Goal: Task Accomplishment & Management: Use online tool/utility

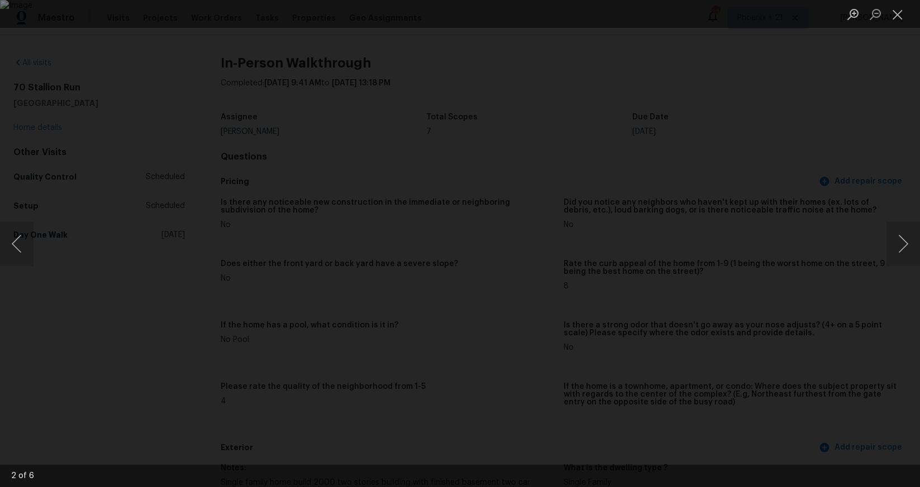
scroll to position [1237, 0]
click at [894, 29] on div "Lightbox" at bounding box center [460, 243] width 920 height 487
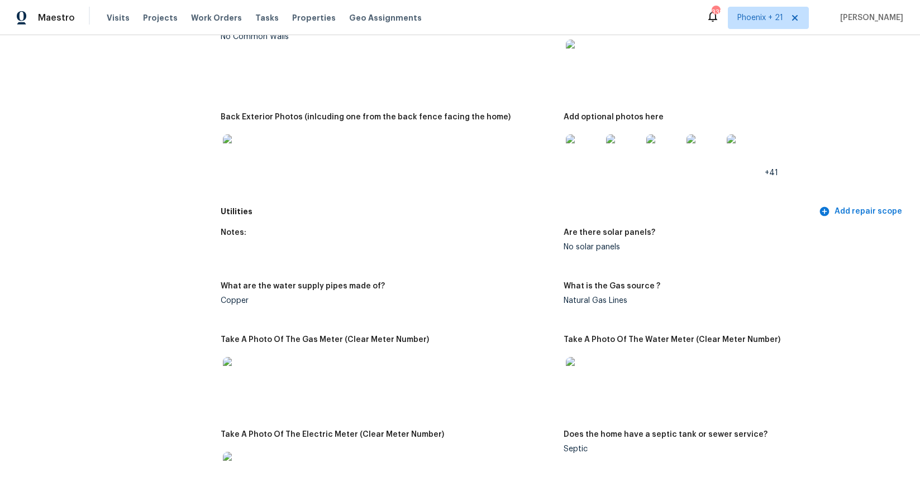
scroll to position [0, 0]
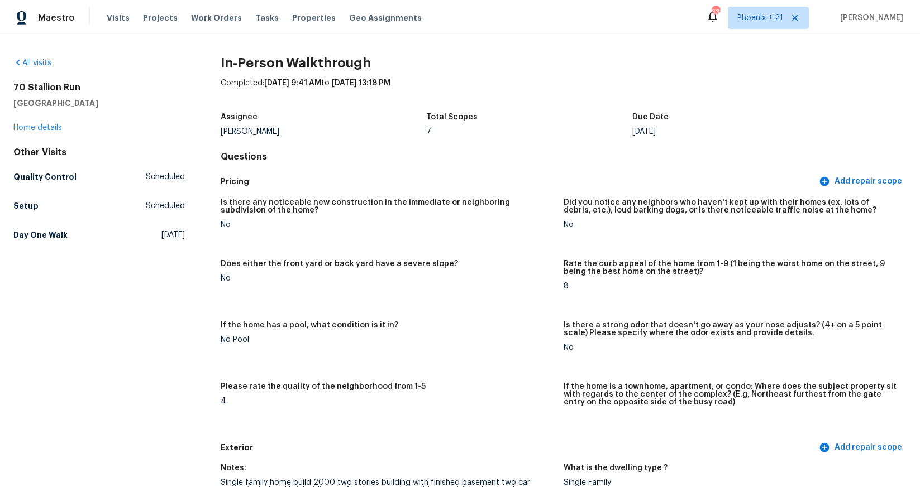
drag, startPoint x: 216, startPoint y: 11, endPoint x: 214, endPoint y: 21, distance: 10.1
click at [216, 11] on div "Visits Projects Work Orders Tasks Properties Geo Assignments" at bounding box center [271, 18] width 328 height 22
drag, startPoint x: 214, startPoint y: 21, endPoint x: 281, endPoint y: 19, distance: 67.0
click at [215, 21] on span "Work Orders" at bounding box center [216, 17] width 51 height 11
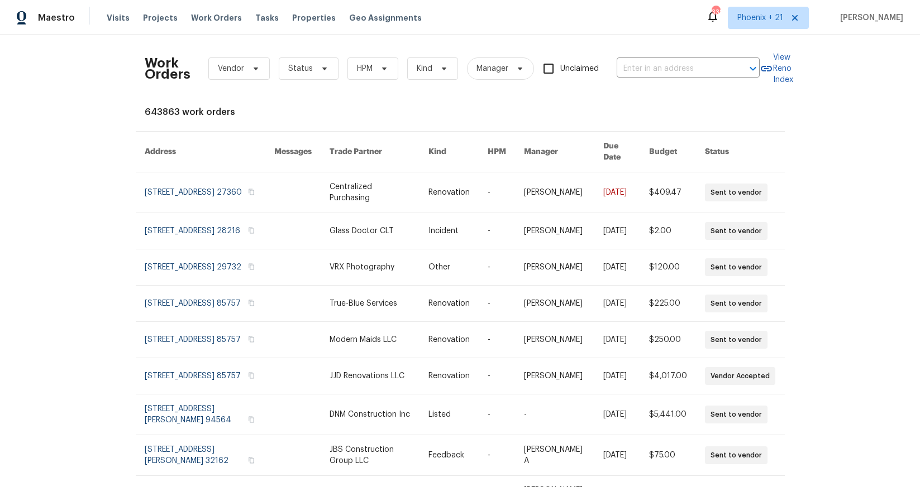
click at [688, 54] on div "Work Orders Vendor Status HPM Kind Manager Unclaimed ​" at bounding box center [452, 68] width 615 height 49
click at [689, 59] on div "Work Orders Vendor Status HPM Kind Manager Unclaimed ​" at bounding box center [452, 68] width 615 height 49
click at [682, 72] on input "text" at bounding box center [672, 68] width 112 height 17
paste input "[STREET_ADDRESS]"
type input "[STREET_ADDRESS]"
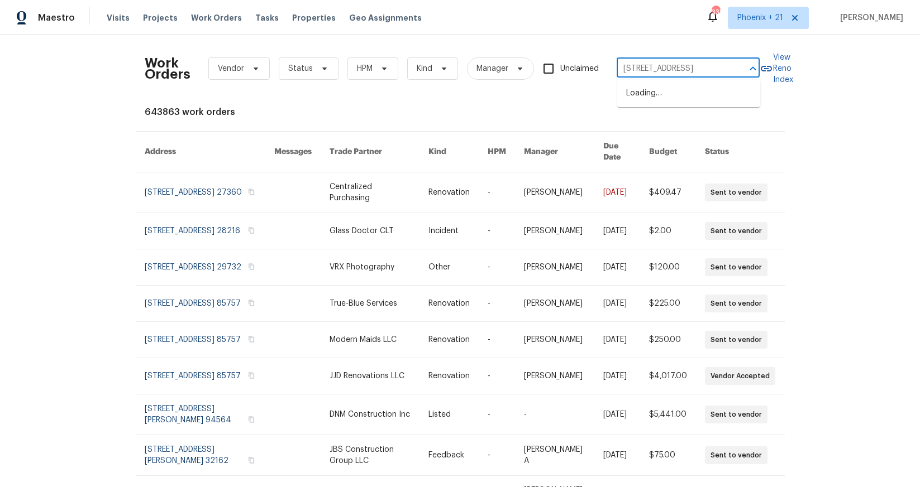
scroll to position [0, 32]
click at [680, 92] on li "[STREET_ADDRESS]" at bounding box center [688, 93] width 143 height 18
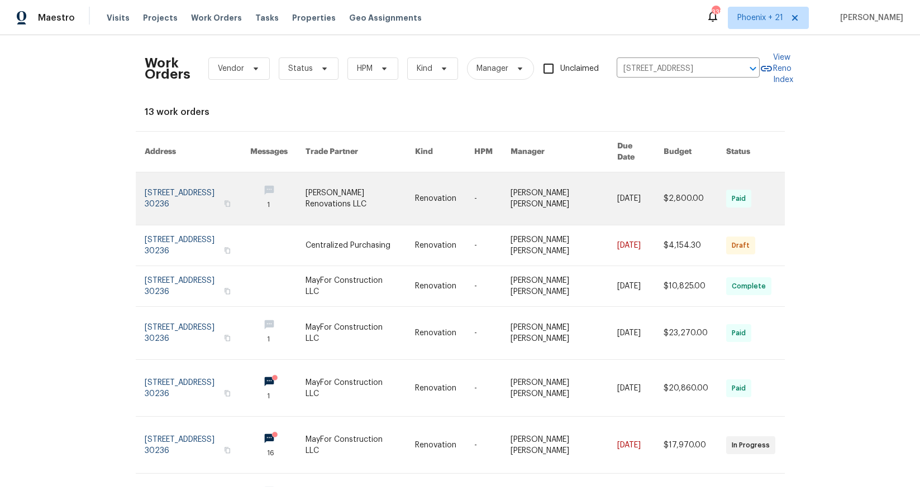
click at [405, 200] on link at bounding box center [359, 199] width 109 height 52
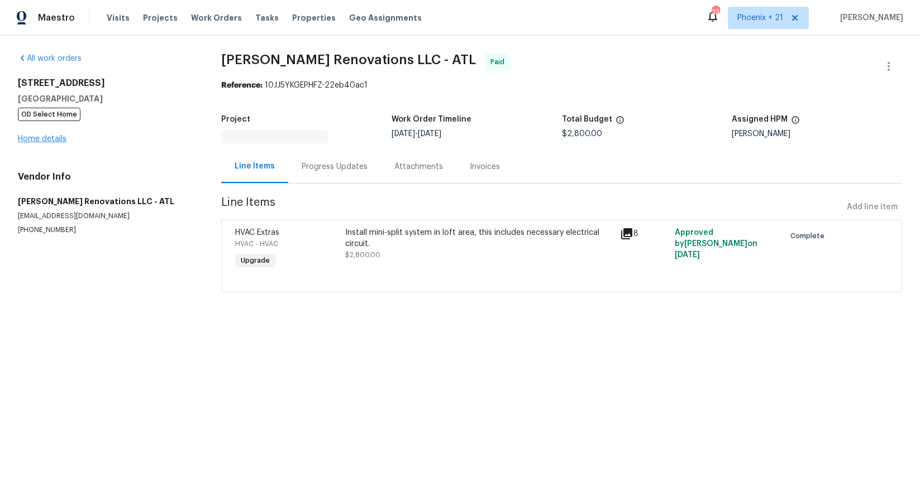
drag, startPoint x: 57, startPoint y: 124, endPoint x: 57, endPoint y: 135, distance: 11.2
click at [57, 125] on div "[STREET_ADDRESS][PERSON_NAME] OD Select Home Home details" at bounding box center [106, 111] width 176 height 67
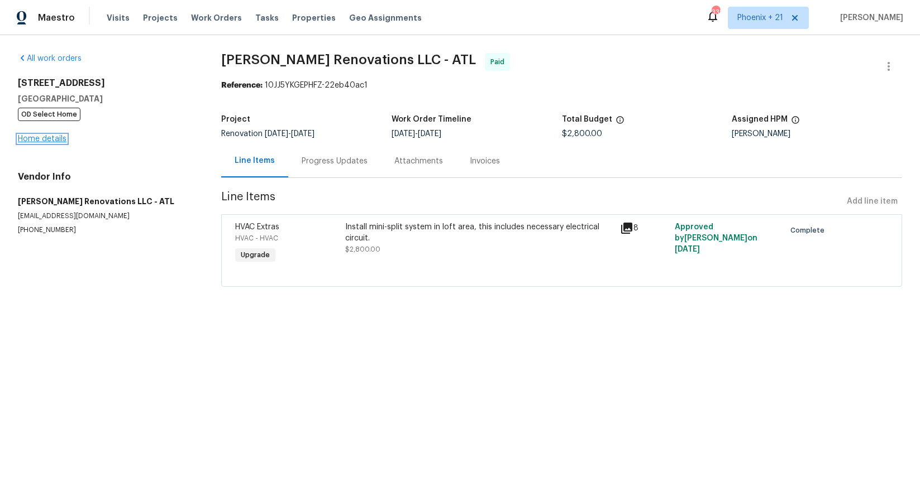
click at [57, 137] on link "Home details" at bounding box center [42, 139] width 49 height 8
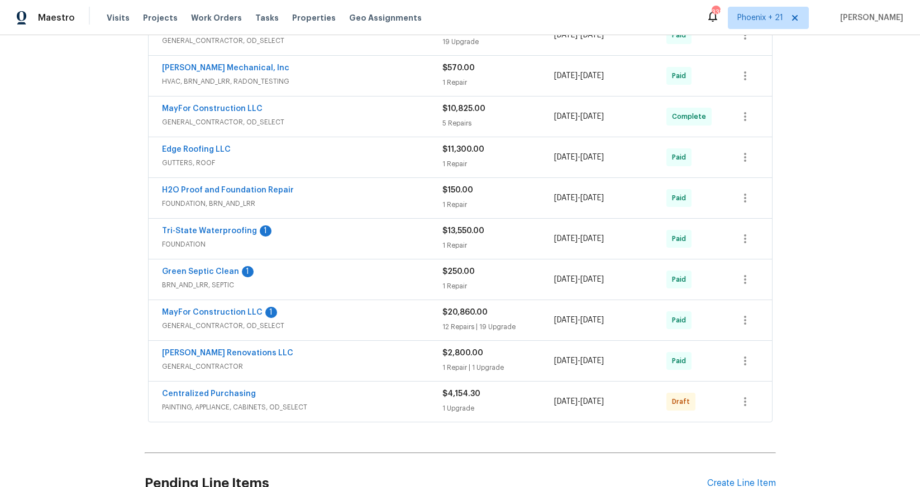
scroll to position [284, 0]
click at [241, 389] on link "Centralized Purchasing" at bounding box center [209, 393] width 94 height 8
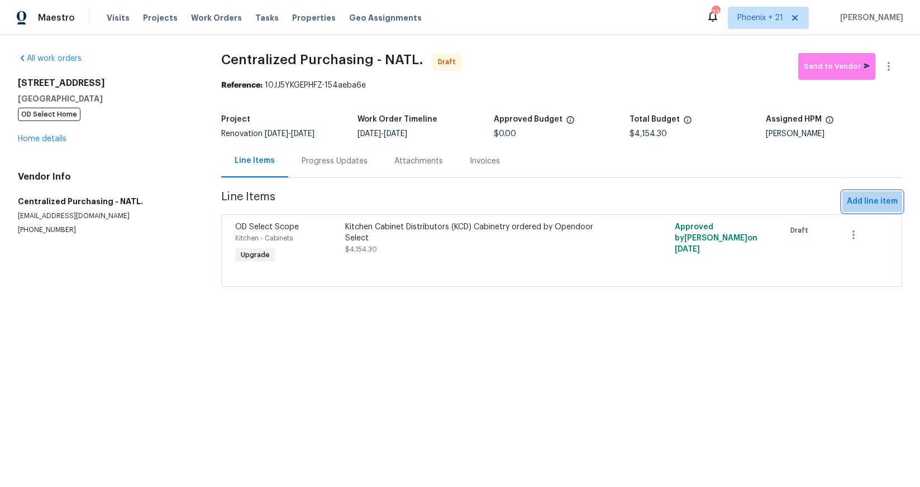
click at [873, 205] on span "Add line item" at bounding box center [872, 202] width 51 height 14
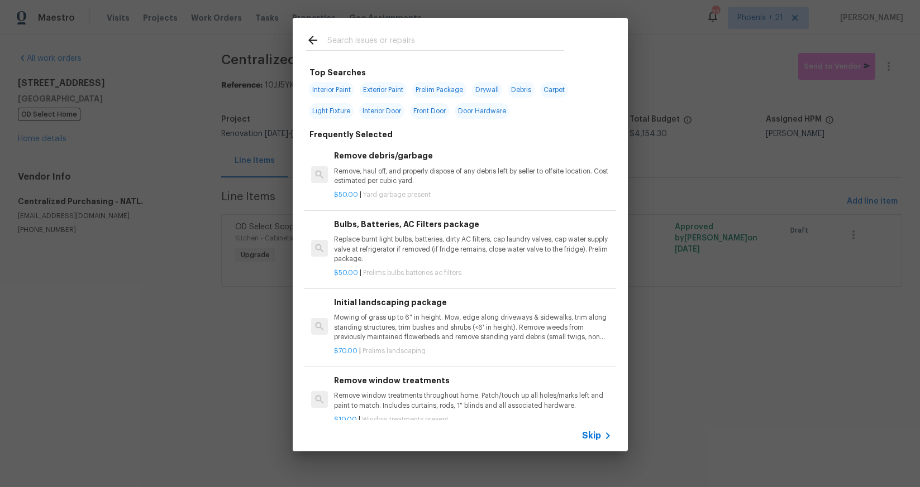
click at [432, 36] on input "text" at bounding box center [445, 42] width 237 height 17
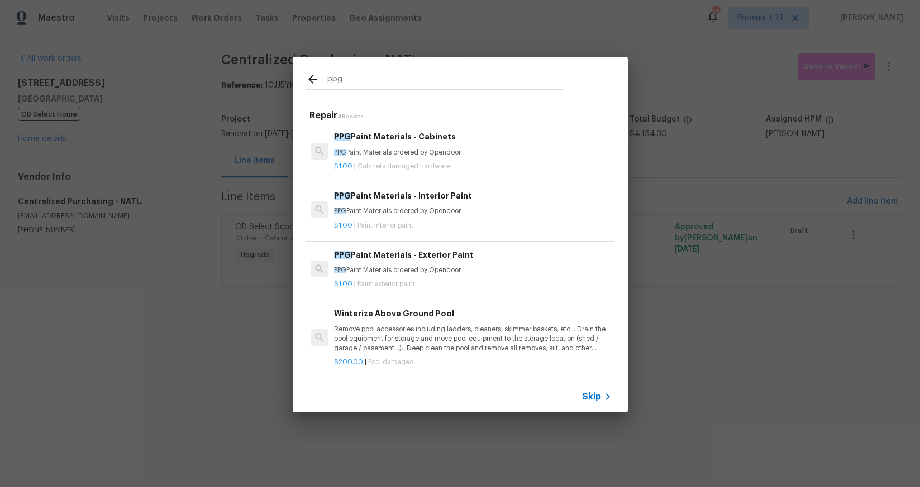
type input "ppg"
click at [524, 188] on div "PPG Paint Materials - Interior Paint PPG Paint Materials ordered by Opendoor $1…" at bounding box center [472, 210] width 280 height 44
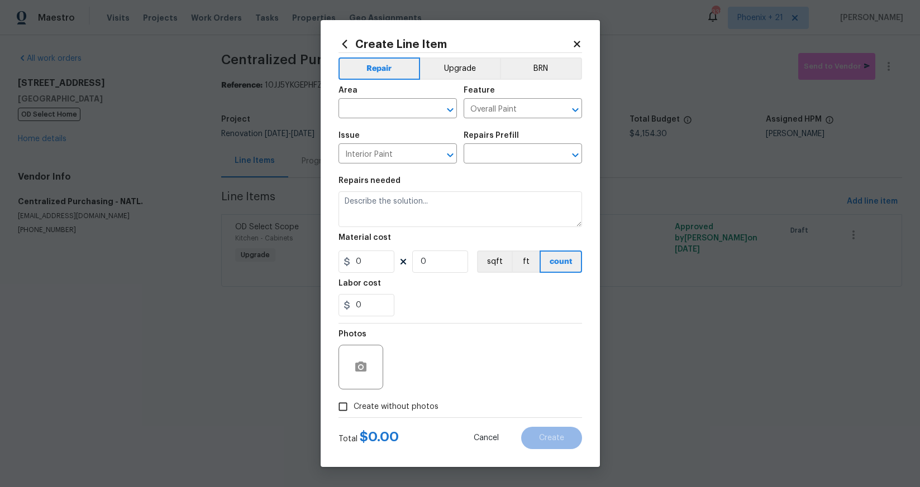
type input "PPG Paint Materials - Interior Paint $1.00"
type textarea "PPG Paint Materials ordered by Opendoor"
type input "1"
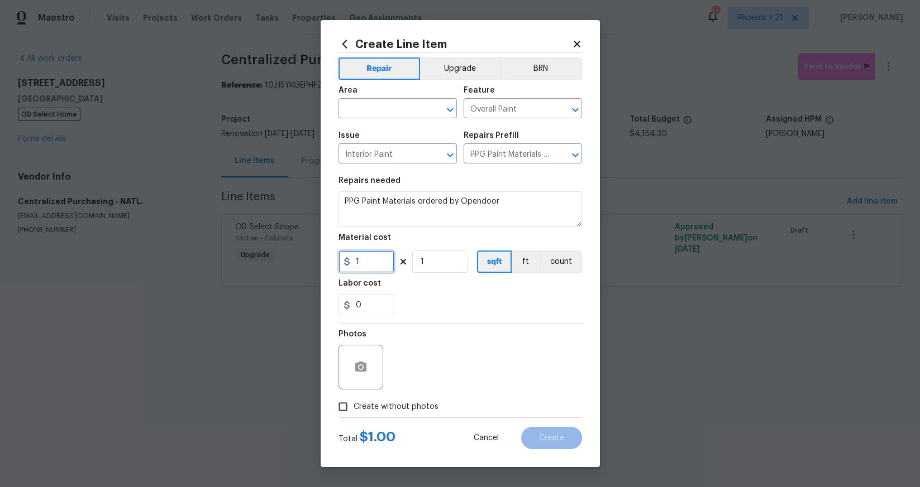
click at [388, 263] on input "1" at bounding box center [366, 262] width 56 height 22
type input "137.25"
click at [375, 108] on input "text" at bounding box center [381, 109] width 87 height 17
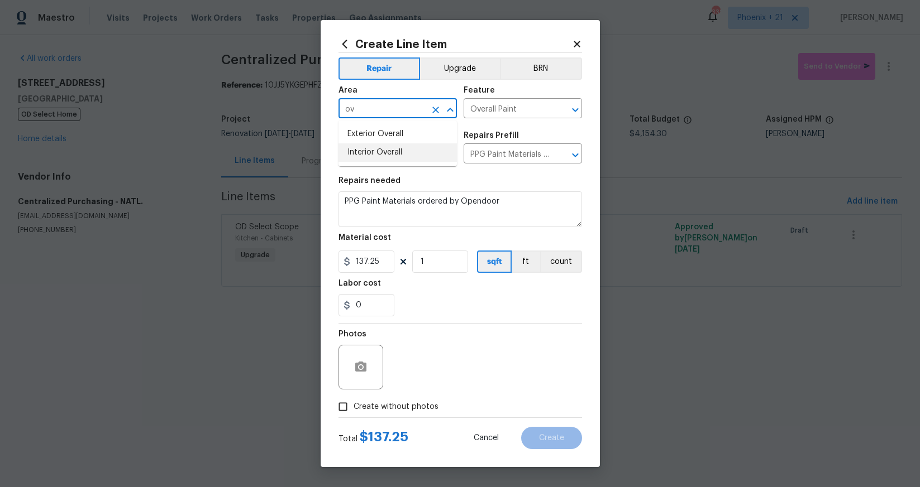
click at [388, 147] on li "Interior Overall" at bounding box center [397, 153] width 118 height 18
type input "Interior Overall"
click at [413, 414] on label "Create without photos" at bounding box center [385, 406] width 106 height 21
click at [353, 414] on input "Create without photos" at bounding box center [342, 406] width 21 height 21
checkbox input "true"
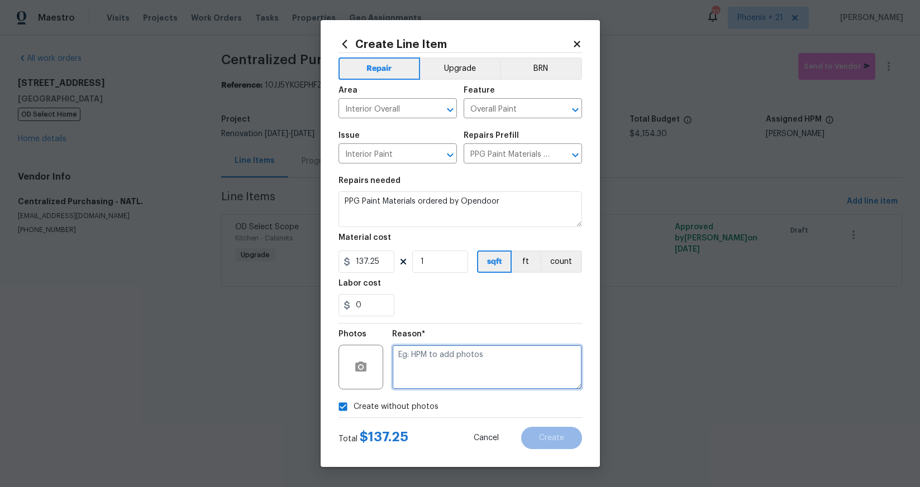
click at [426, 382] on textarea at bounding box center [487, 367] width 190 height 45
type textarea "NA"
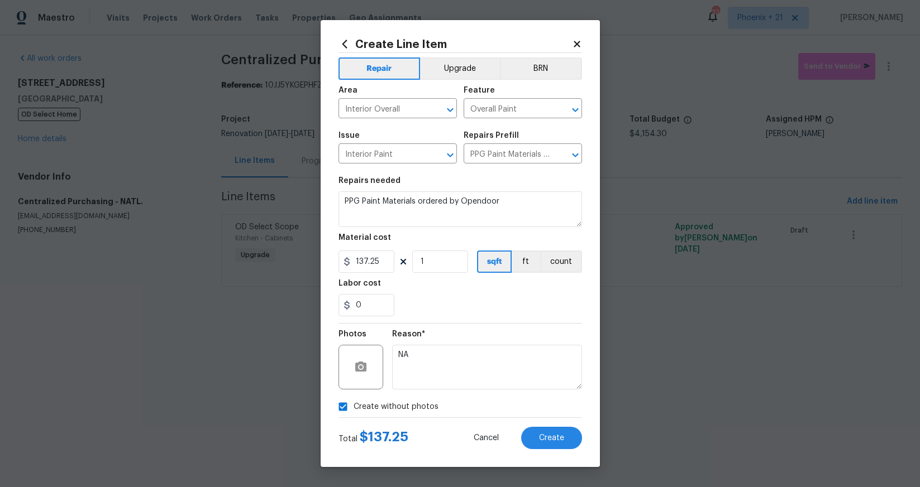
click at [576, 42] on icon at bounding box center [576, 44] width 6 height 6
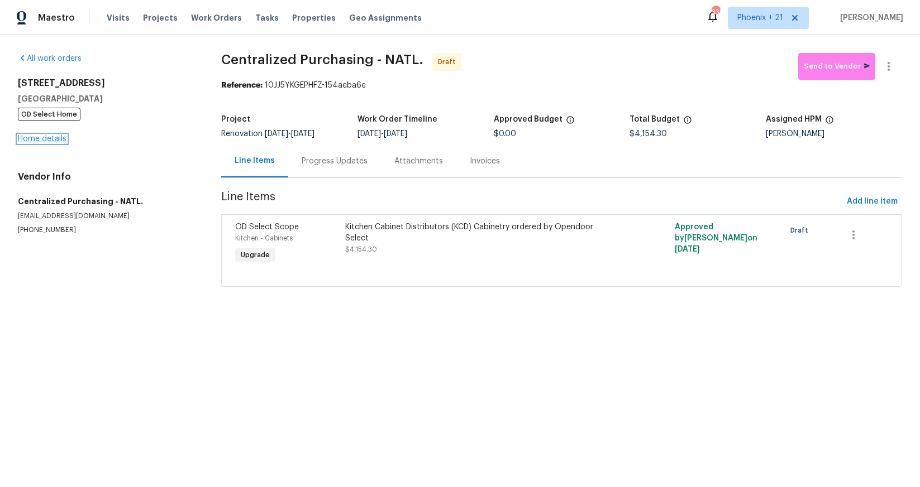
click at [60, 136] on link "Home details" at bounding box center [42, 139] width 49 height 8
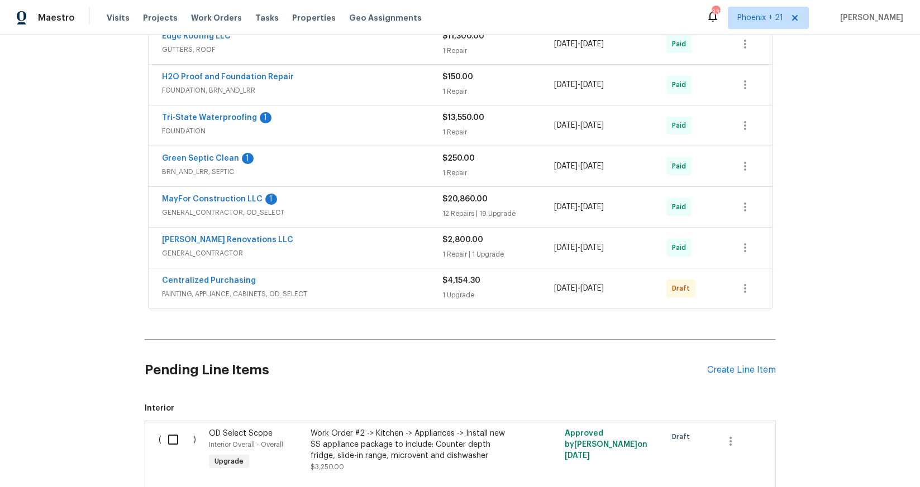
scroll to position [471, 0]
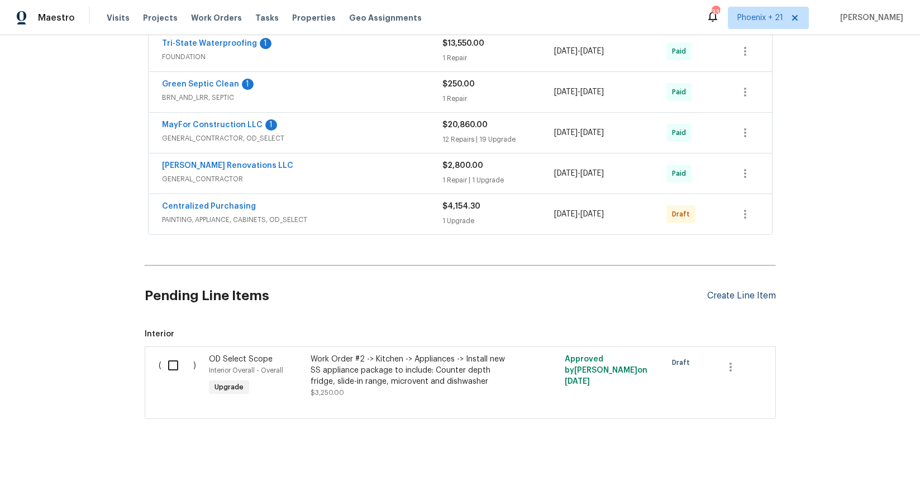
click at [732, 291] on div "Create Line Item" at bounding box center [741, 296] width 69 height 11
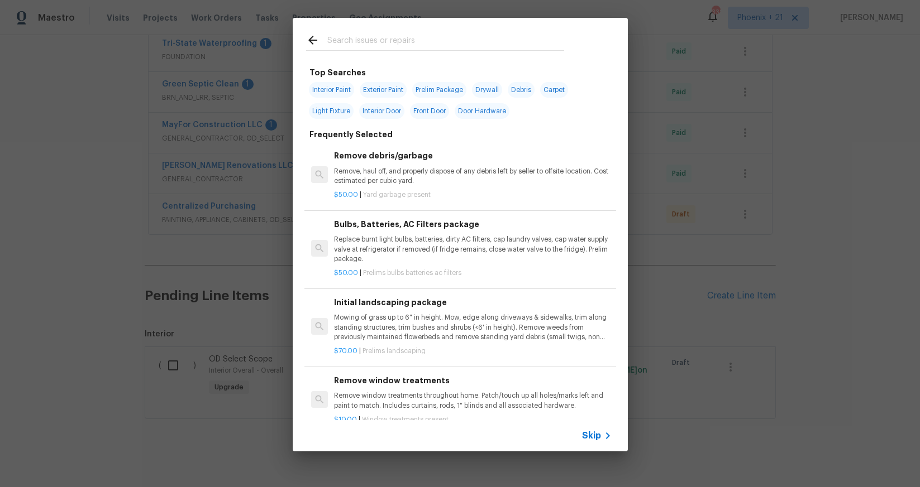
click at [357, 37] on input "text" at bounding box center [445, 42] width 237 height 17
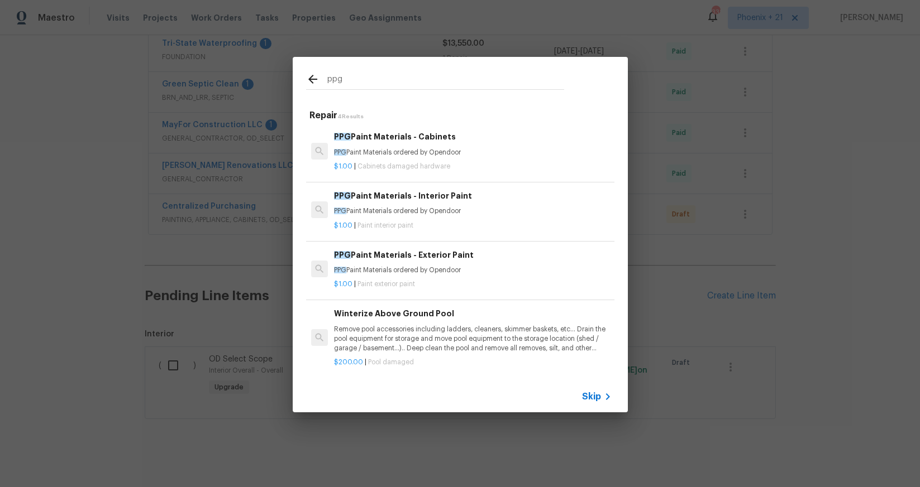
type input "ppg"
click at [471, 194] on h6 "PPG Paint Materials - Interior Paint" at bounding box center [472, 196] width 277 height 12
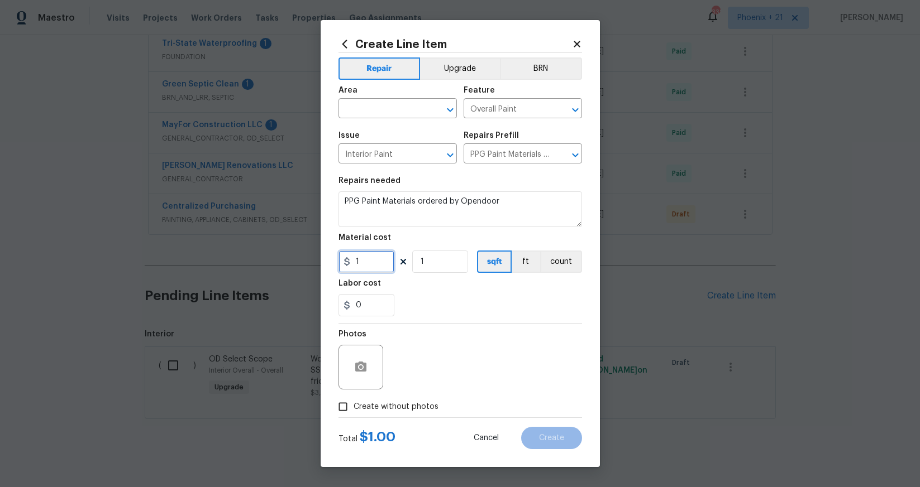
click at [381, 260] on input "1" at bounding box center [366, 262] width 56 height 22
type input "137.25"
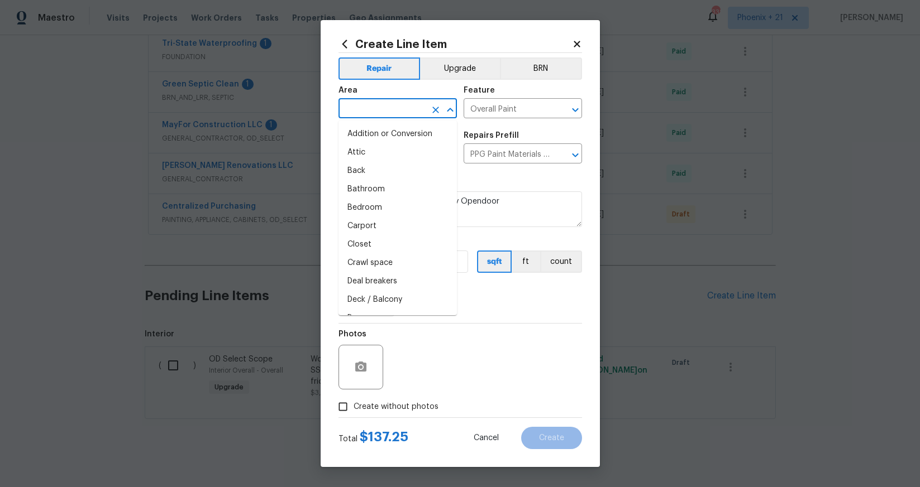
click at [386, 109] on input "text" at bounding box center [381, 109] width 87 height 17
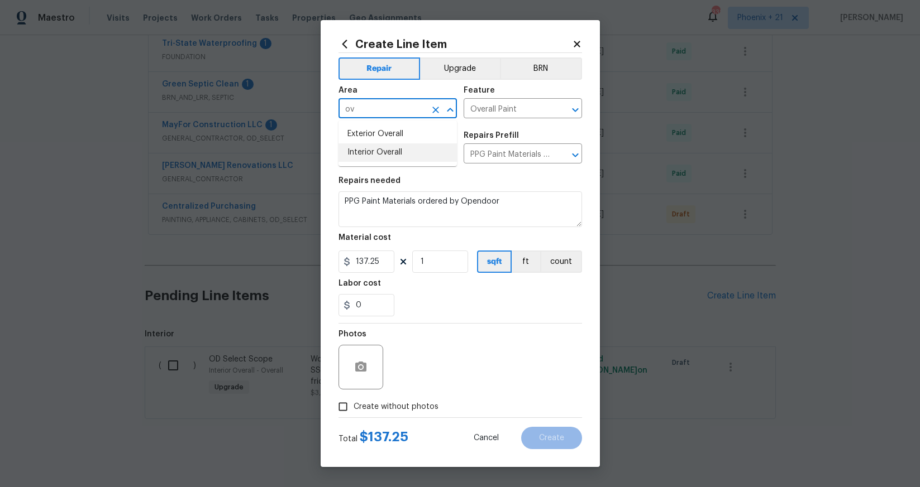
drag, startPoint x: 388, startPoint y: 156, endPoint x: 395, endPoint y: 295, distance: 139.8
click at [388, 156] on li "Interior Overall" at bounding box center [397, 153] width 118 height 18
type input "Interior Overall"
drag, startPoint x: 411, startPoint y: 407, endPoint x: 412, endPoint y: 398, distance: 9.6
click at [411, 405] on span "Create without photos" at bounding box center [395, 407] width 85 height 12
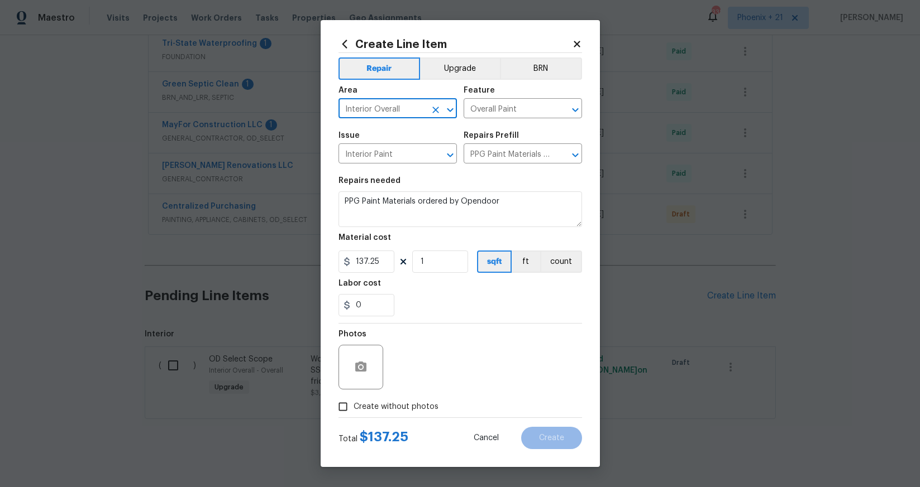
click at [353, 405] on input "Create without photos" at bounding box center [342, 406] width 21 height 21
checkbox input "true"
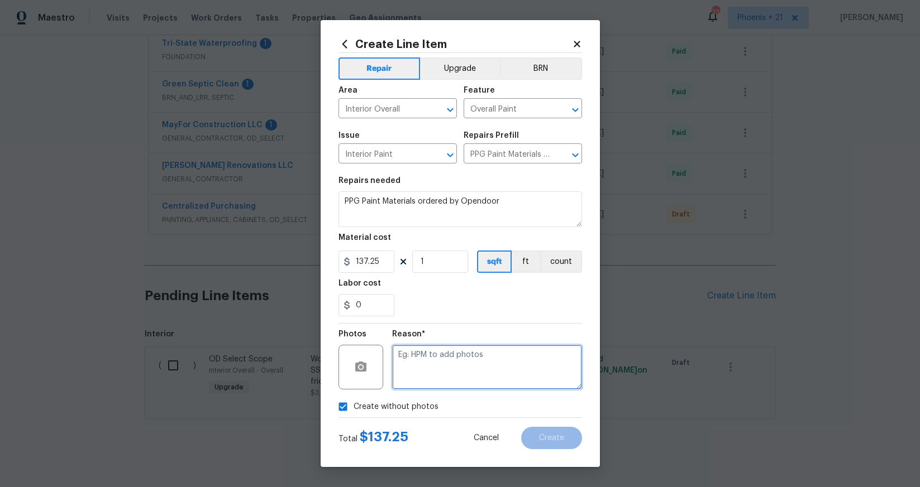
click at [413, 377] on textarea at bounding box center [487, 367] width 190 height 45
type textarea "NA"
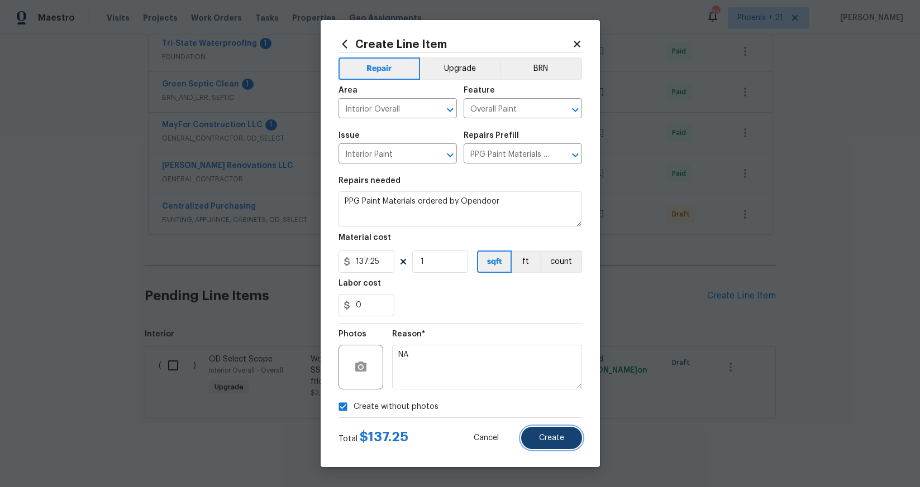
click at [564, 443] on button "Create" at bounding box center [551, 438] width 61 height 22
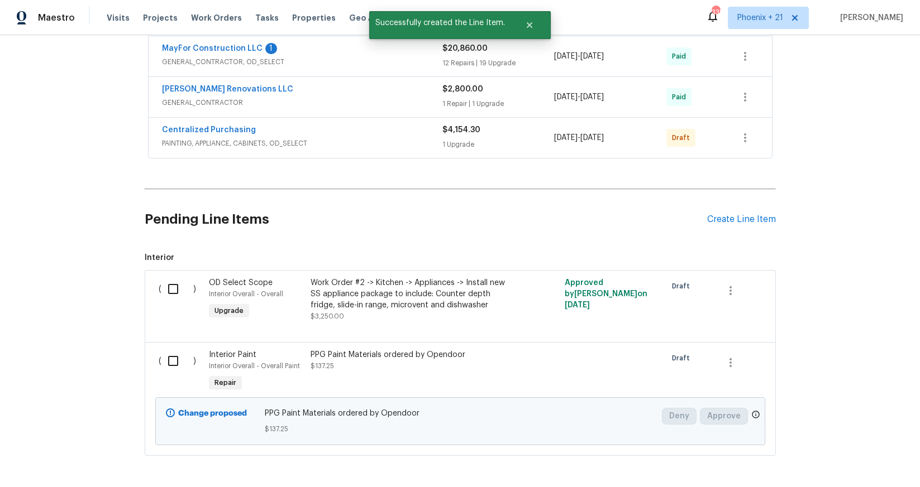
scroll to position [577, 0]
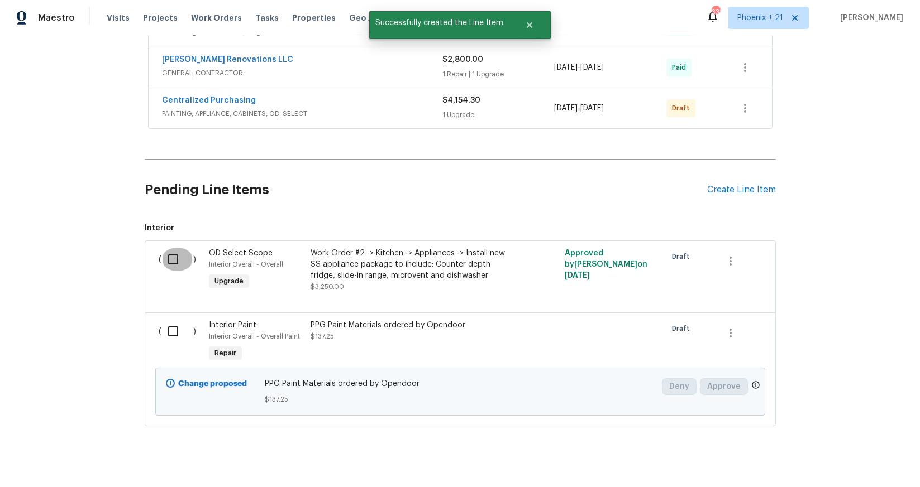
click at [181, 248] on input "checkbox" at bounding box center [177, 259] width 32 height 23
checkbox input "false"
click at [174, 320] on input "checkbox" at bounding box center [177, 331] width 32 height 23
checkbox input "true"
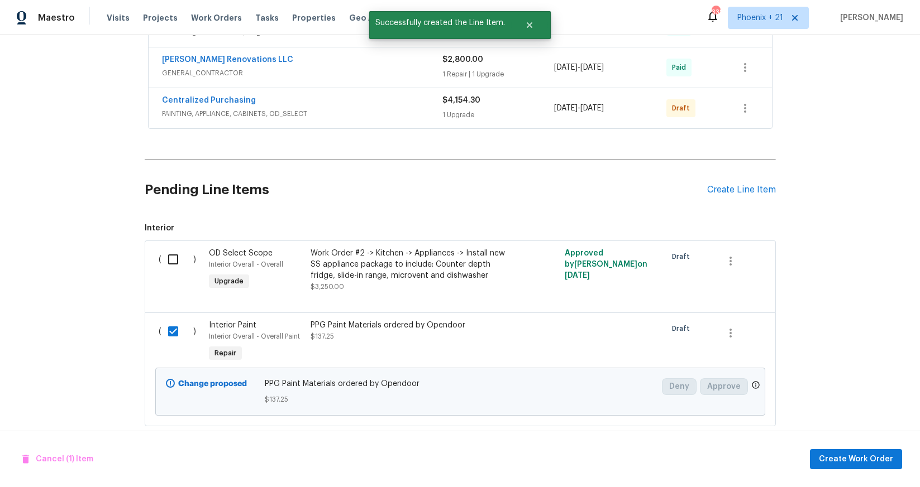
click at [861, 448] on div "Cancel (1) Item Create Work Order" at bounding box center [460, 459] width 920 height 57
click at [863, 454] on span "Create Work Order" at bounding box center [856, 460] width 74 height 14
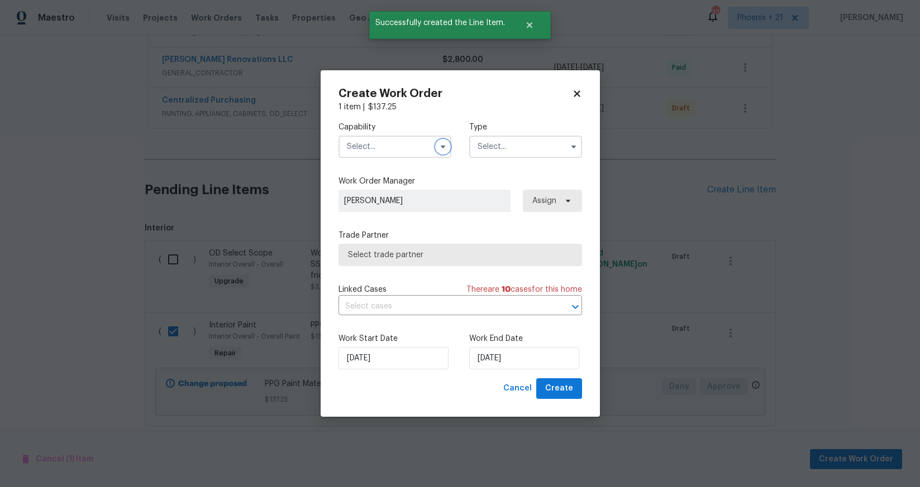
drag, startPoint x: 437, startPoint y: 145, endPoint x: 432, endPoint y: 148, distance: 6.5
click at [437, 145] on button "button" at bounding box center [442, 146] width 13 height 13
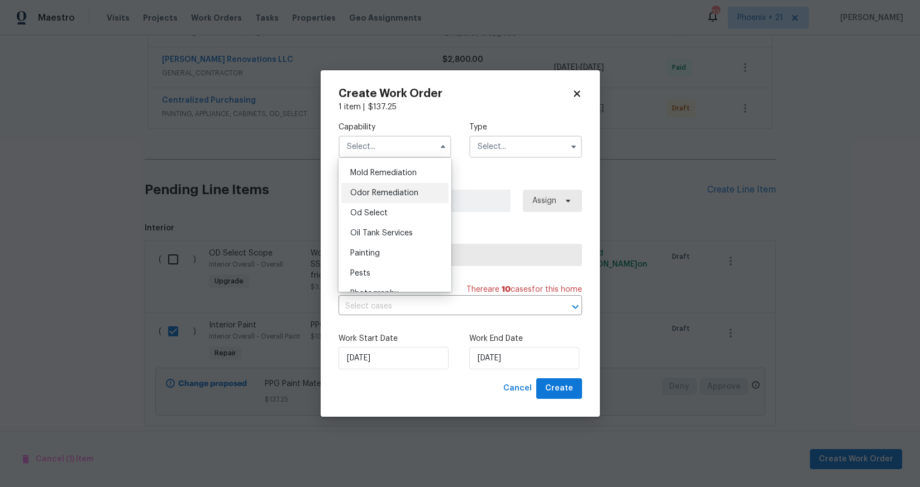
scroll to position [918, 0]
click at [407, 183] on div "Painting" at bounding box center [394, 191] width 107 height 20
type input "Painting"
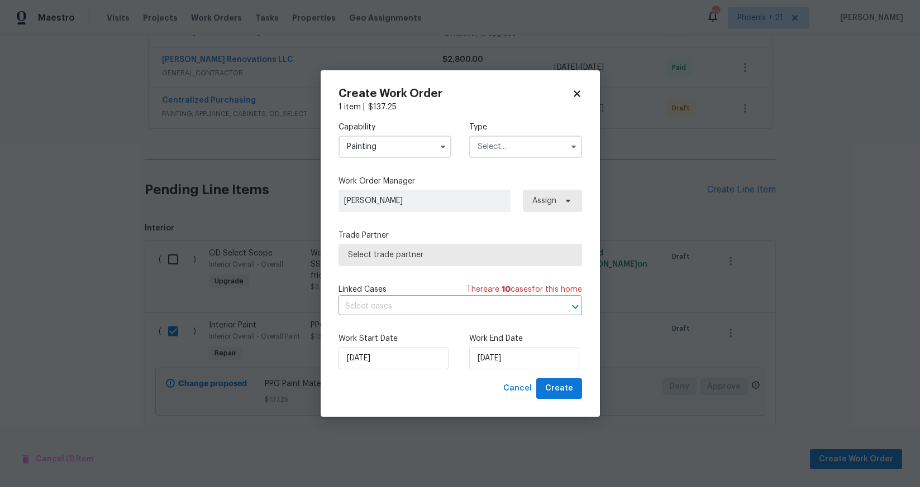
click at [517, 151] on input "text" at bounding box center [525, 147] width 113 height 22
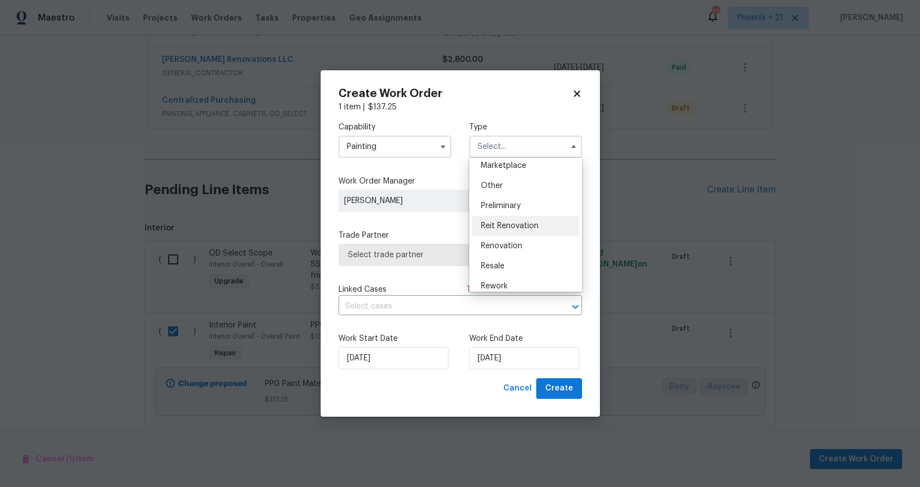
scroll to position [254, 0]
drag, startPoint x: 518, startPoint y: 198, endPoint x: 558, endPoint y: 194, distance: 39.8
click at [518, 198] on span "Renovation" at bounding box center [501, 199] width 41 height 8
type input "Renovation"
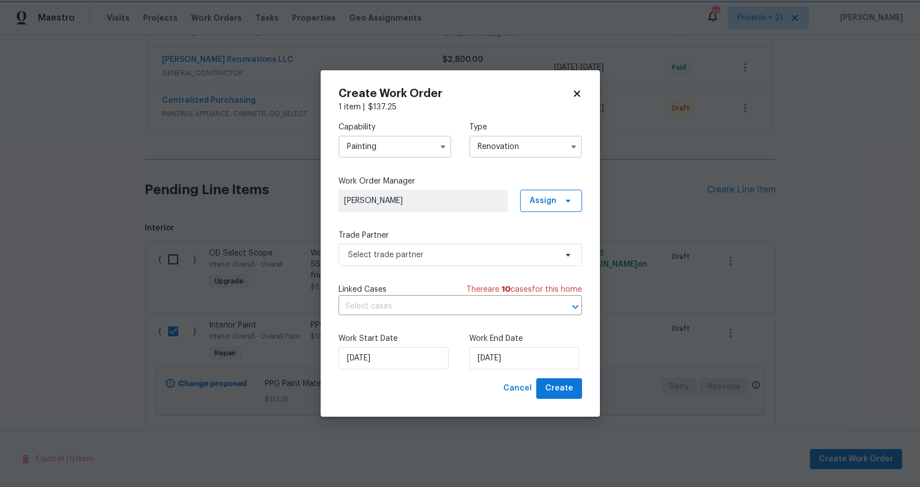
scroll to position [0, 0]
click at [558, 194] on span "Assign" at bounding box center [551, 201] width 62 height 22
click at [543, 243] on div "Assign to me" at bounding box center [552, 248] width 49 height 11
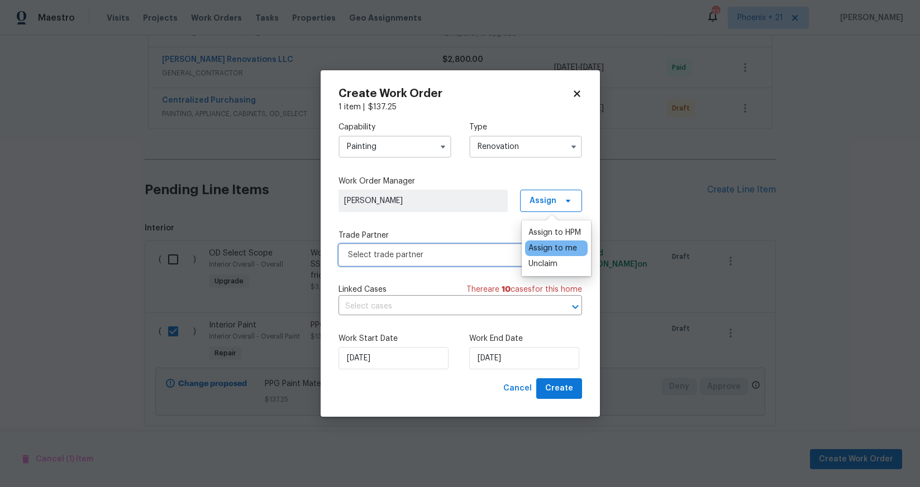
click at [448, 262] on span "Select trade partner" at bounding box center [459, 255] width 243 height 22
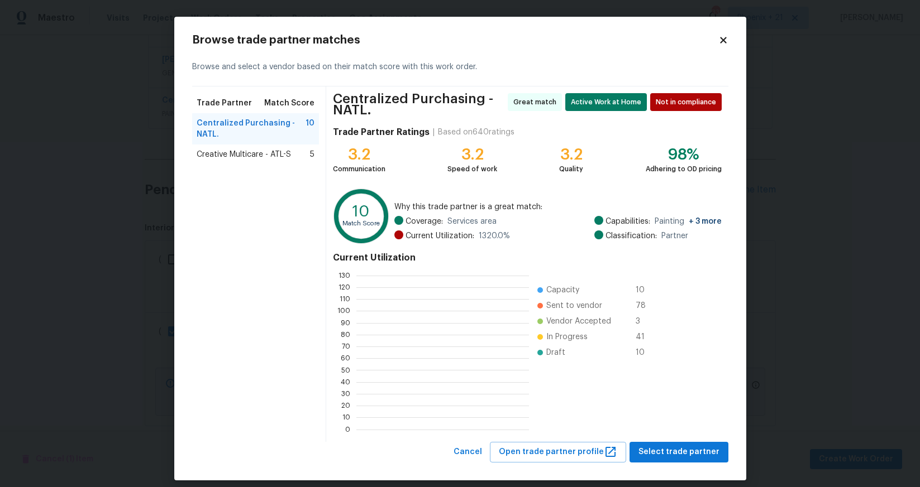
scroll to position [156, 173]
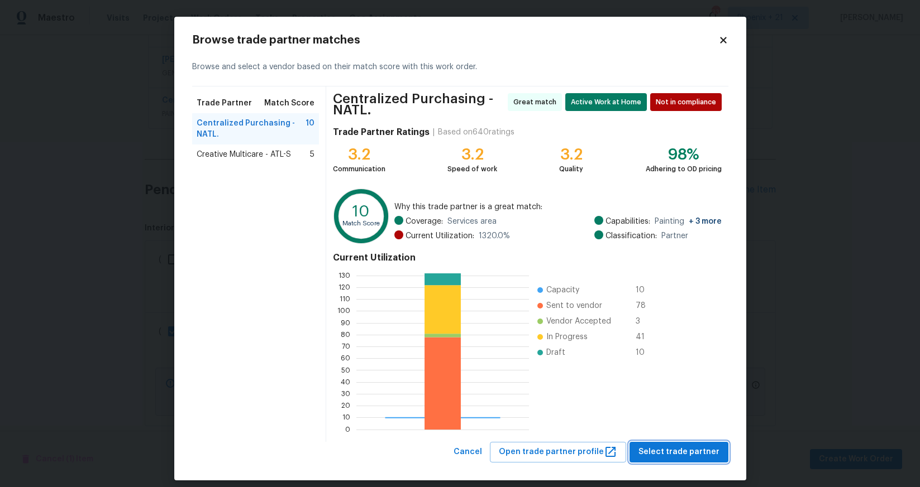
click at [690, 444] on button "Select trade partner" at bounding box center [678, 452] width 99 height 21
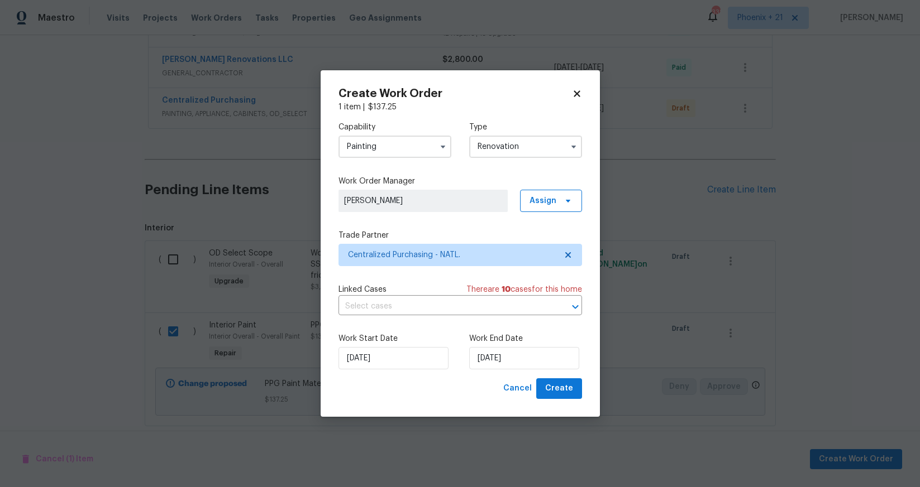
click at [578, 400] on div "Create Work Order 1 item | $ 137.25 Capability Painting Type Renovation Work Or…" at bounding box center [460, 243] width 279 height 347
click at [574, 395] on button "Create" at bounding box center [559, 389] width 46 height 21
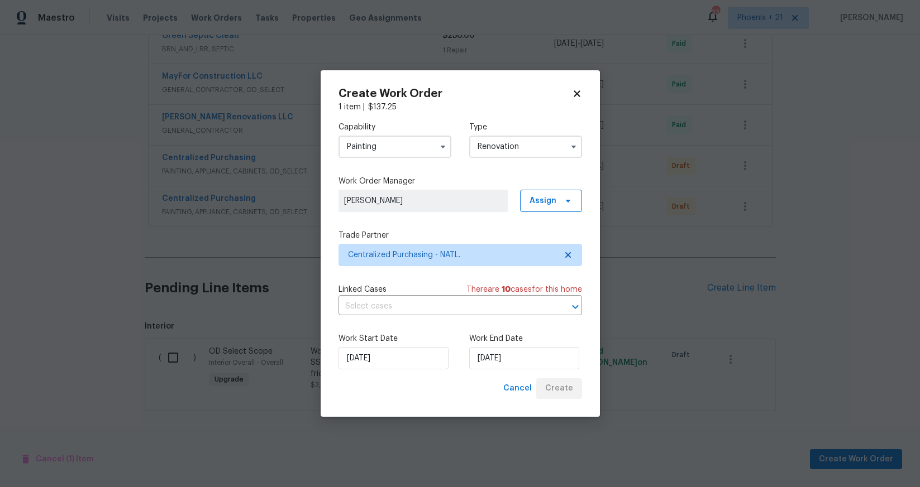
scroll to position [511, 0]
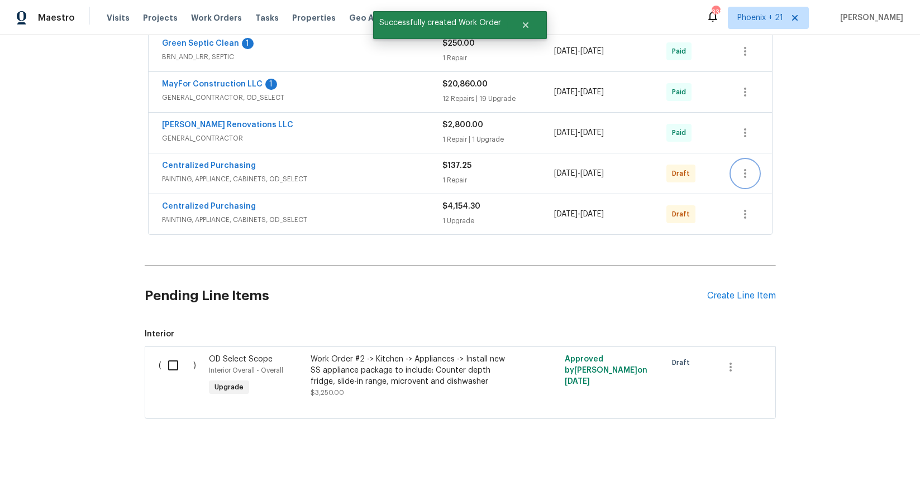
click at [743, 167] on icon "button" at bounding box center [744, 173] width 13 height 13
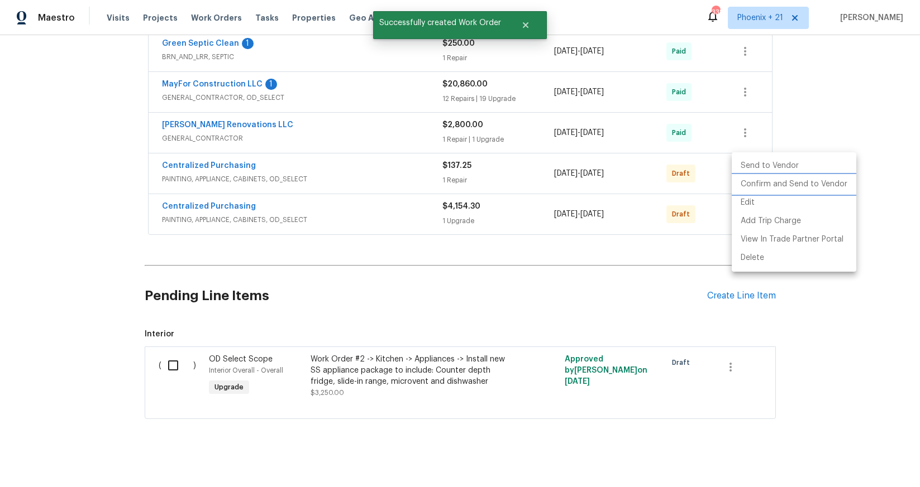
click at [743, 185] on li "Confirm and Send to Vendor" at bounding box center [794, 184] width 125 height 18
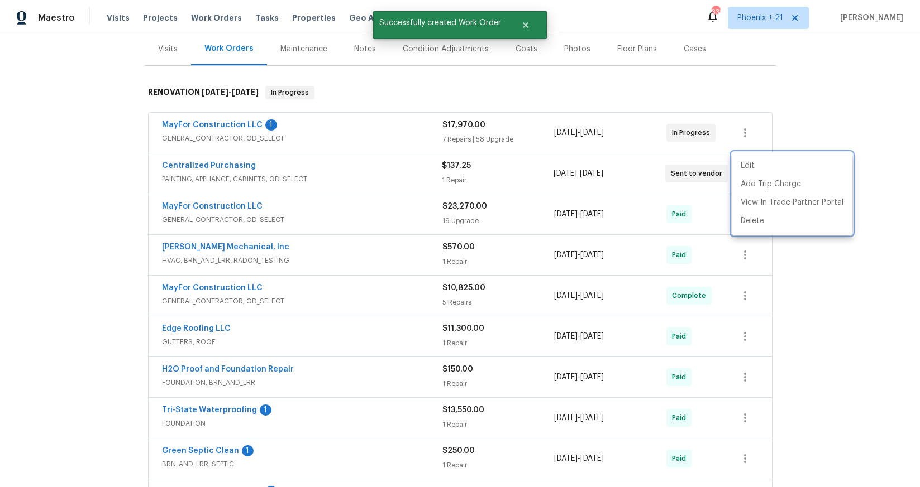
drag, startPoint x: 264, startPoint y: 166, endPoint x: 240, endPoint y: 165, distance: 24.0
click at [255, 166] on div at bounding box center [460, 243] width 920 height 487
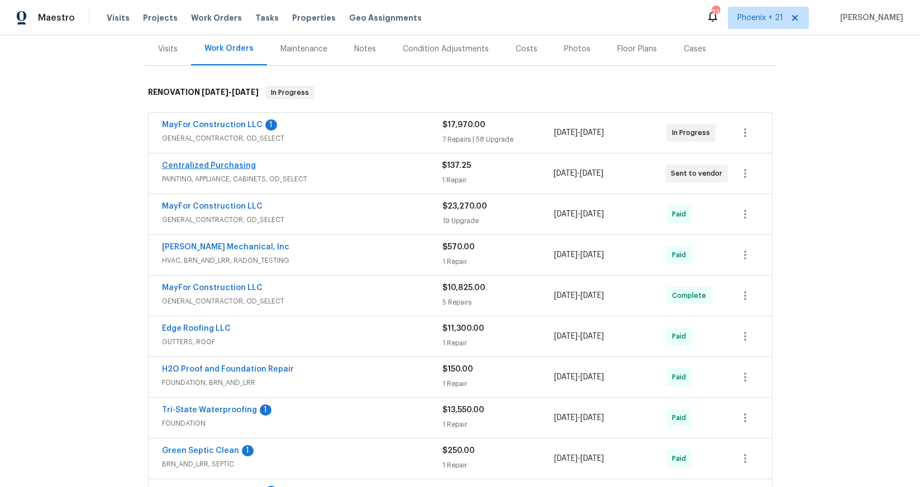
click at [216, 162] on span "Centralized Purchasing" at bounding box center [209, 165] width 94 height 11
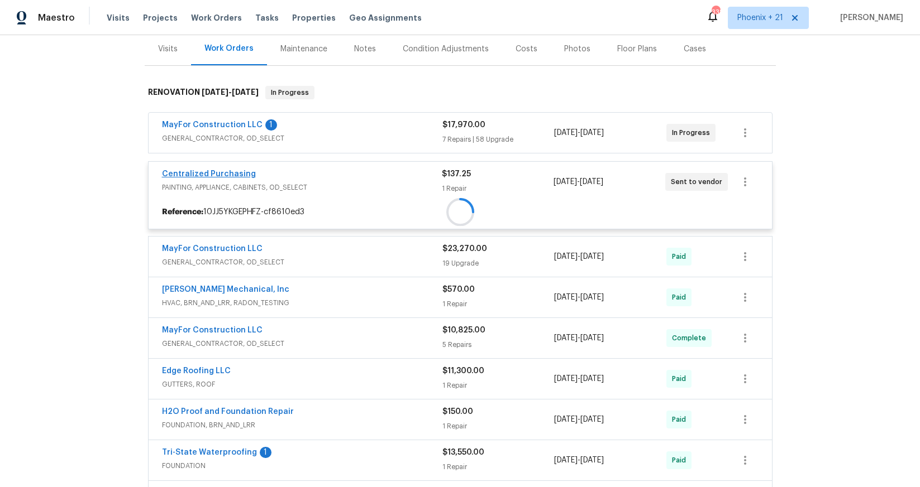
click at [214, 169] on span "Centralized Purchasing" at bounding box center [209, 174] width 94 height 11
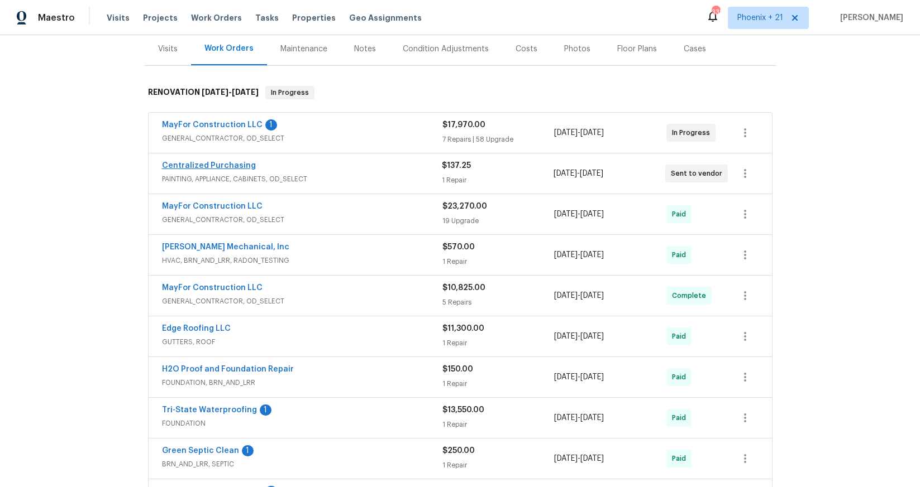
click at [231, 162] on span "Centralized Purchasing" at bounding box center [209, 165] width 94 height 11
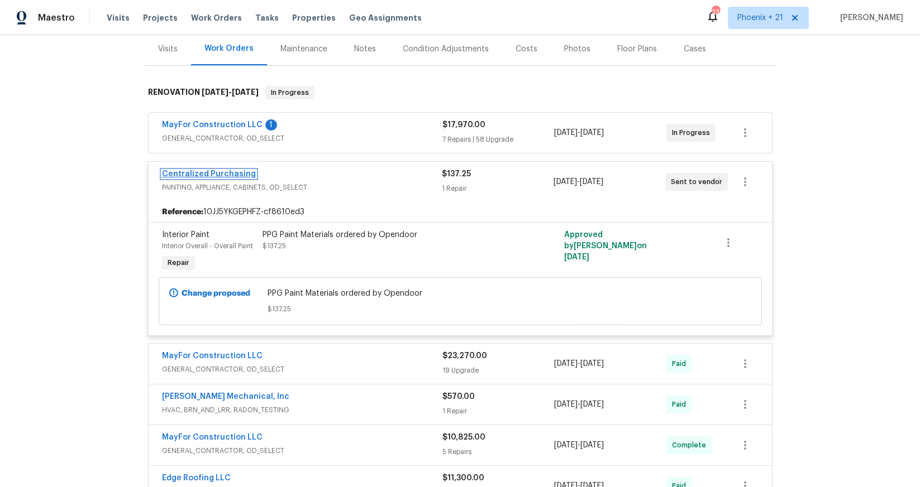
click at [231, 170] on link "Centralized Purchasing" at bounding box center [209, 174] width 94 height 8
